Goal: Use online tool/utility

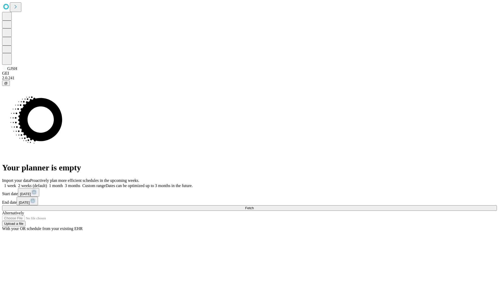
click at [254, 206] on span "Fetch" at bounding box center [249, 208] width 9 height 4
